Goal: Transaction & Acquisition: Purchase product/service

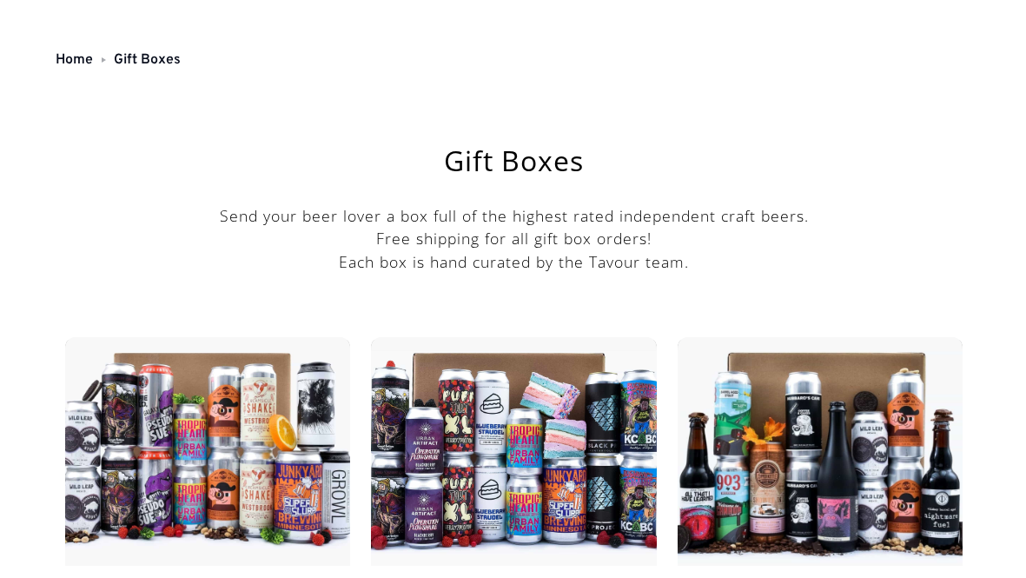
scroll to position [44, 0]
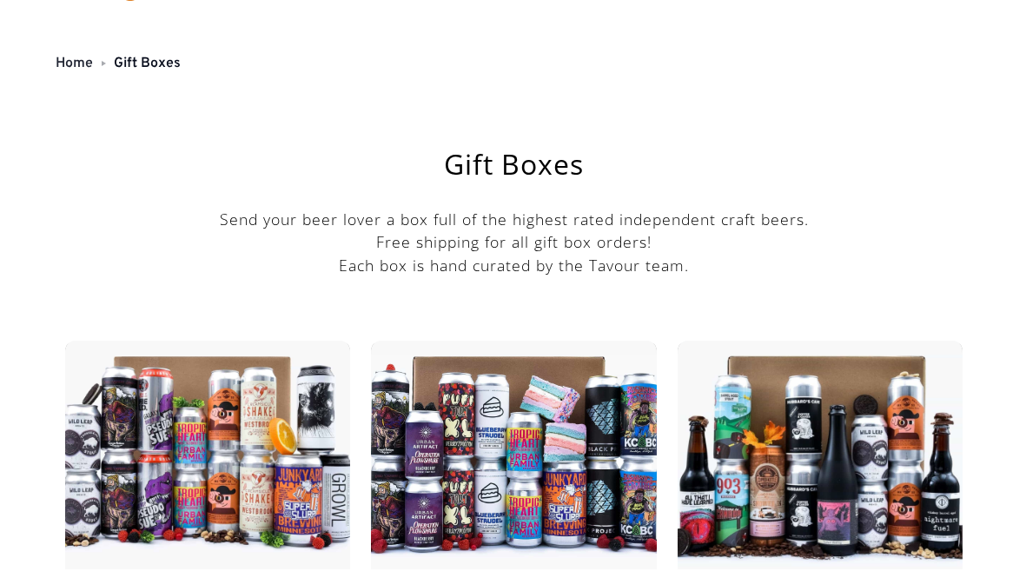
click at [69, 57] on link "Home" at bounding box center [74, 63] width 37 height 17
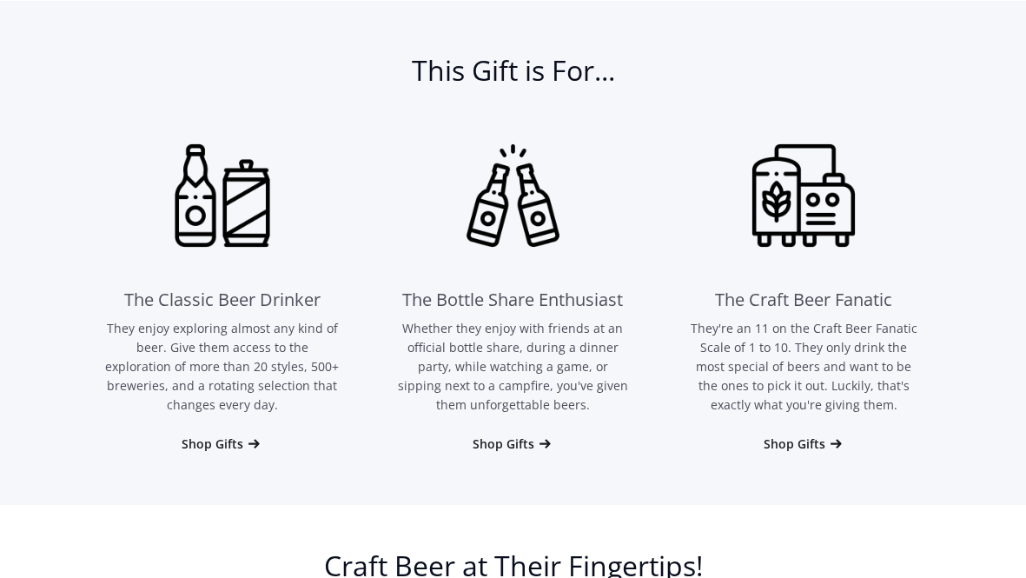
scroll to position [996, 0]
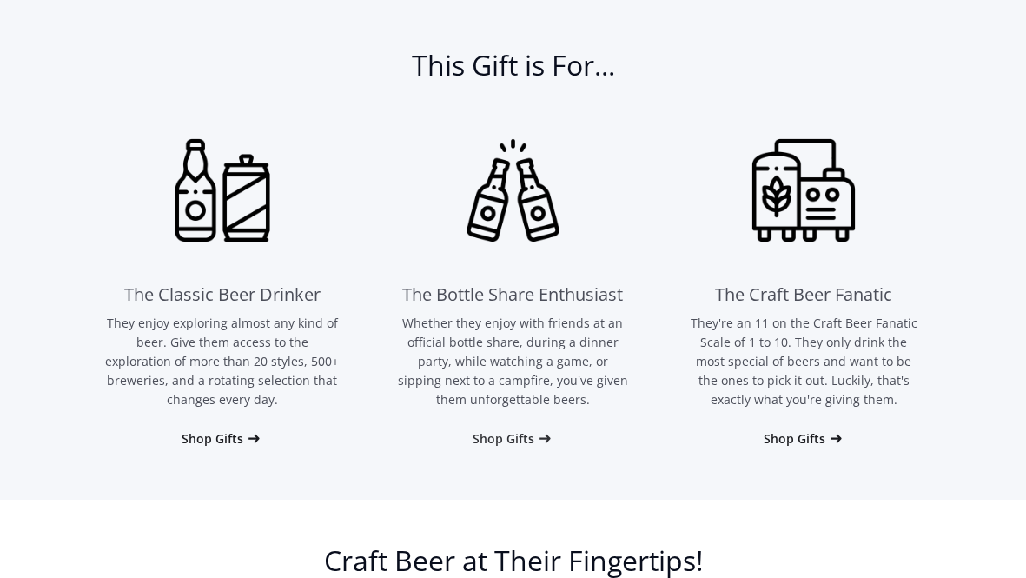
click at [504, 440] on div "Shop Gifts" at bounding box center [504, 438] width 62 height 17
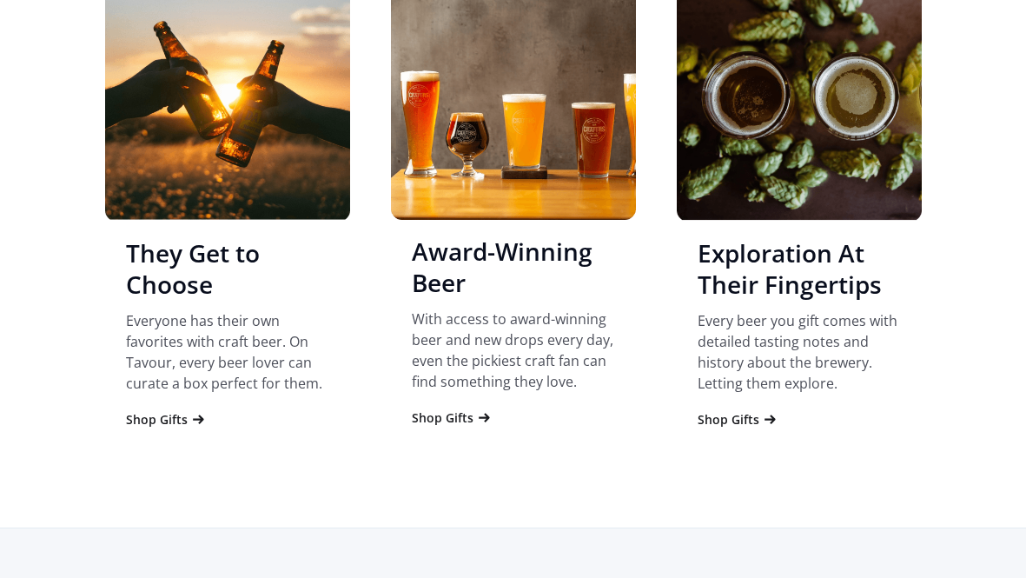
scroll to position [1682, 0]
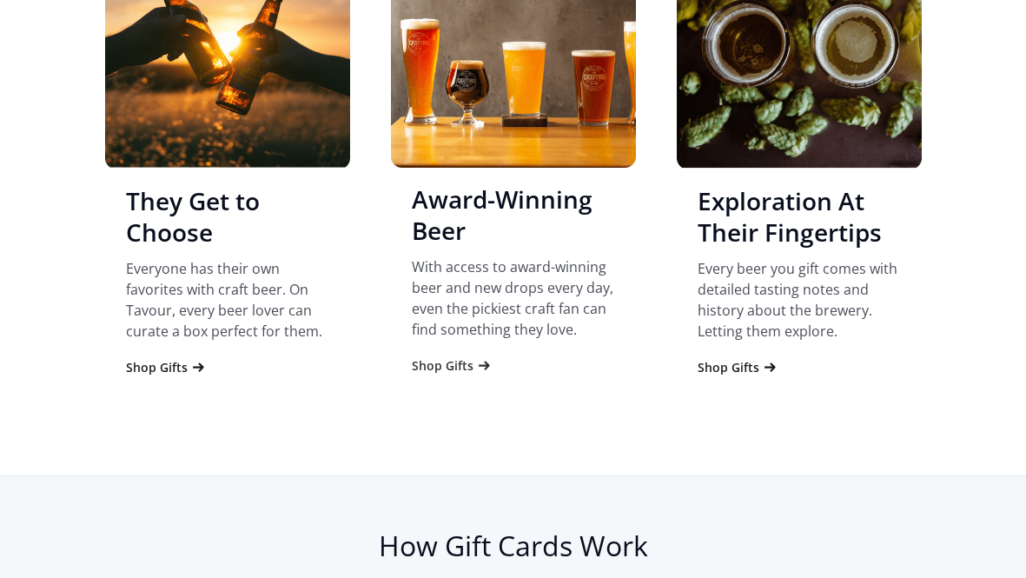
click at [442, 367] on div "Shop Gifts" at bounding box center [443, 365] width 62 height 17
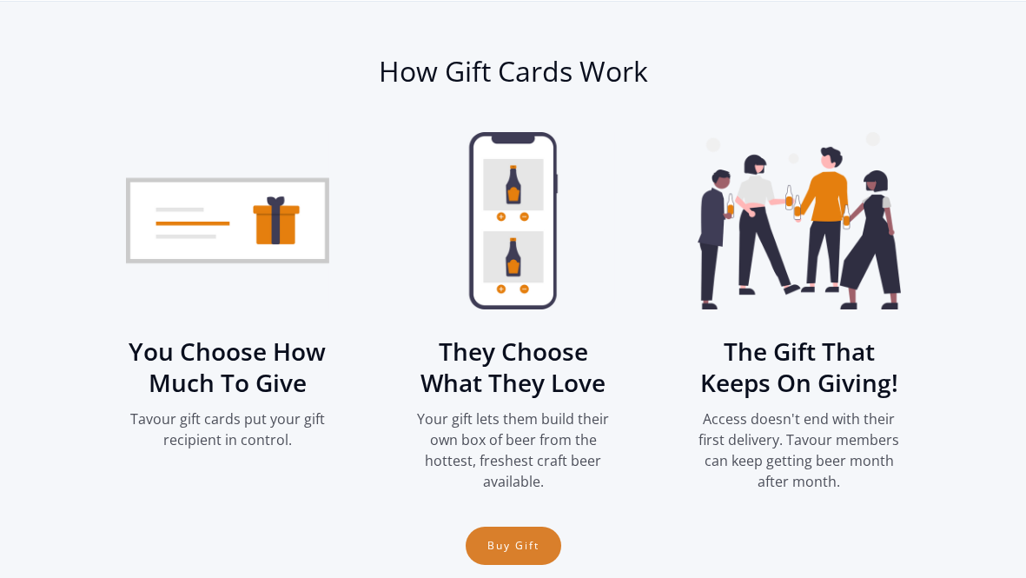
scroll to position [2157, 0]
